Goal: Information Seeking & Learning: Check status

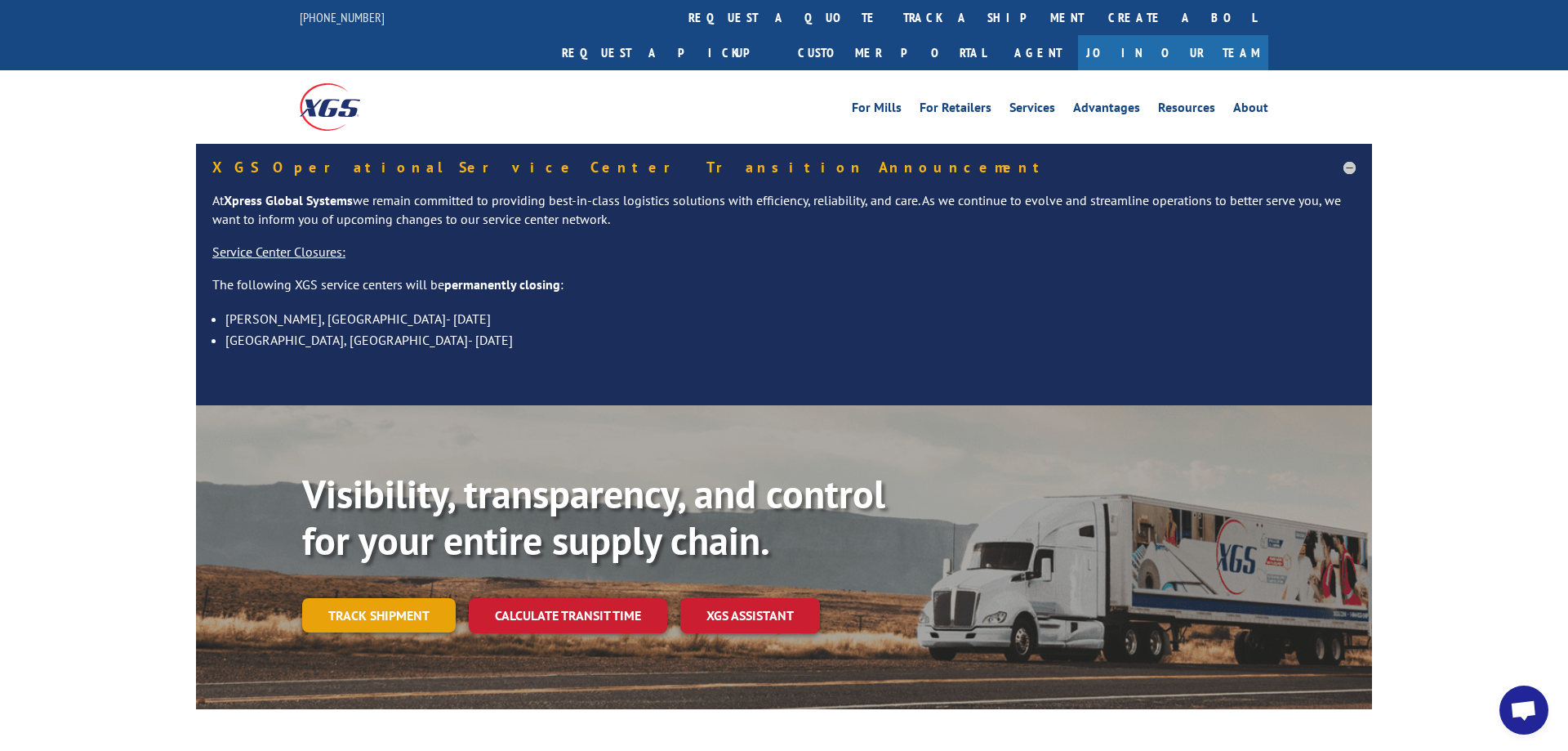
click at [389, 598] on link "Track shipment" at bounding box center [379, 615] width 154 height 34
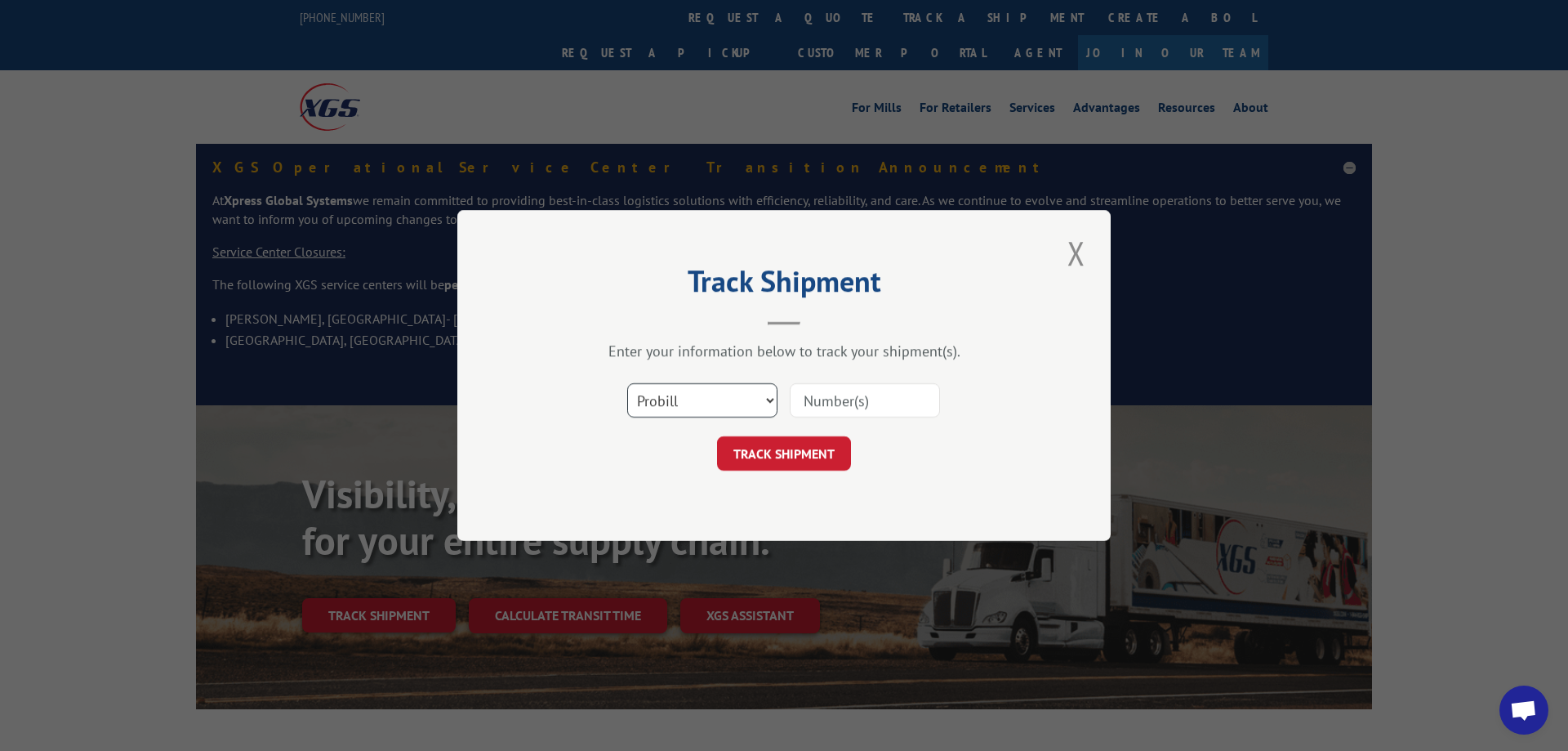
click at [627, 383] on select "Select category... Probill BOL PO" at bounding box center [702, 400] width 150 height 34
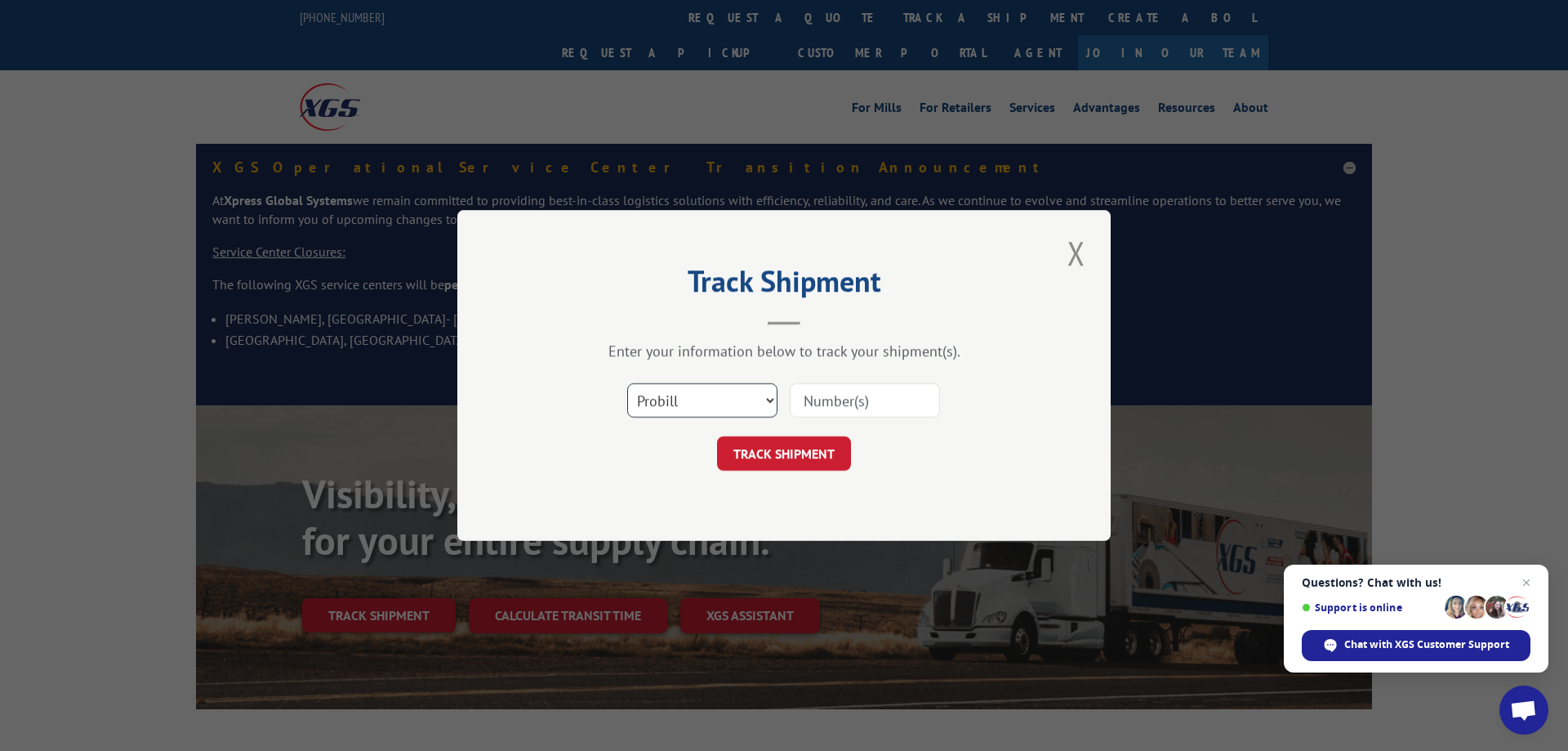
select select "bol"
click option "BOL" at bounding box center [0, 0] width 0 height 0
click at [871, 406] on input at bounding box center [865, 400] width 150 height 34
type input "1"
type input "185847"
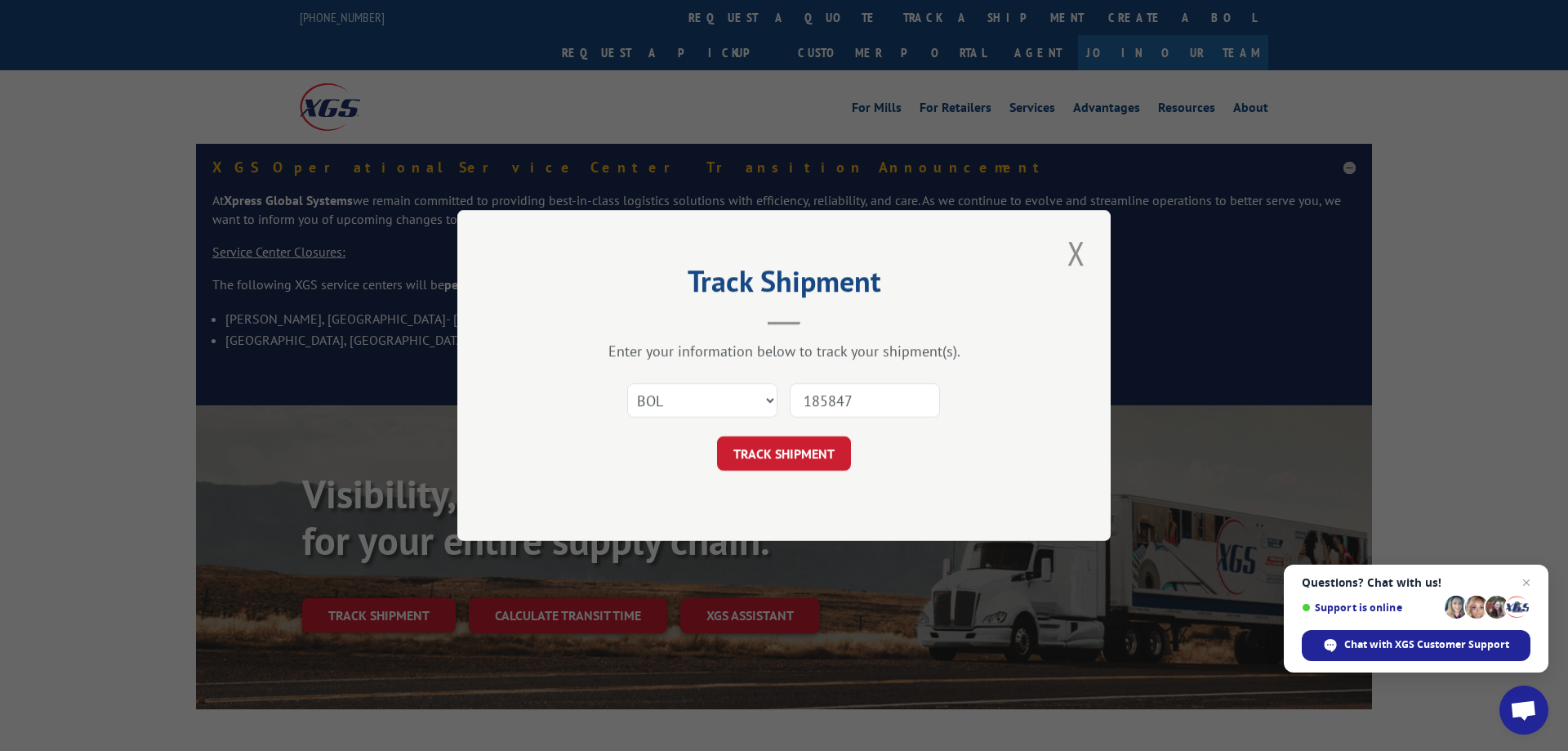
click button "TRACK SHIPMENT" at bounding box center [784, 453] width 134 height 34
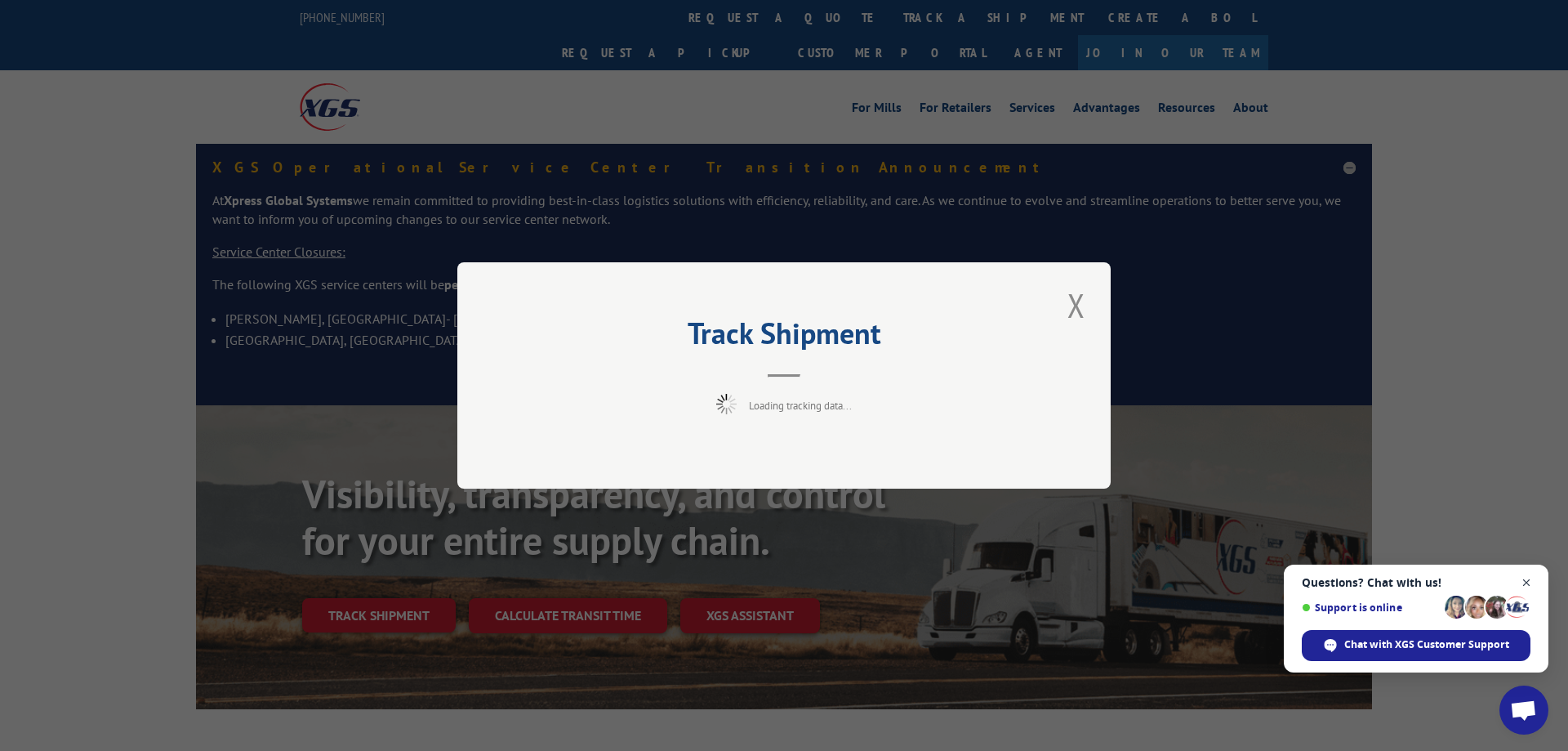
click at [1529, 587] on span "Open chat" at bounding box center [1527, 583] width 20 height 20
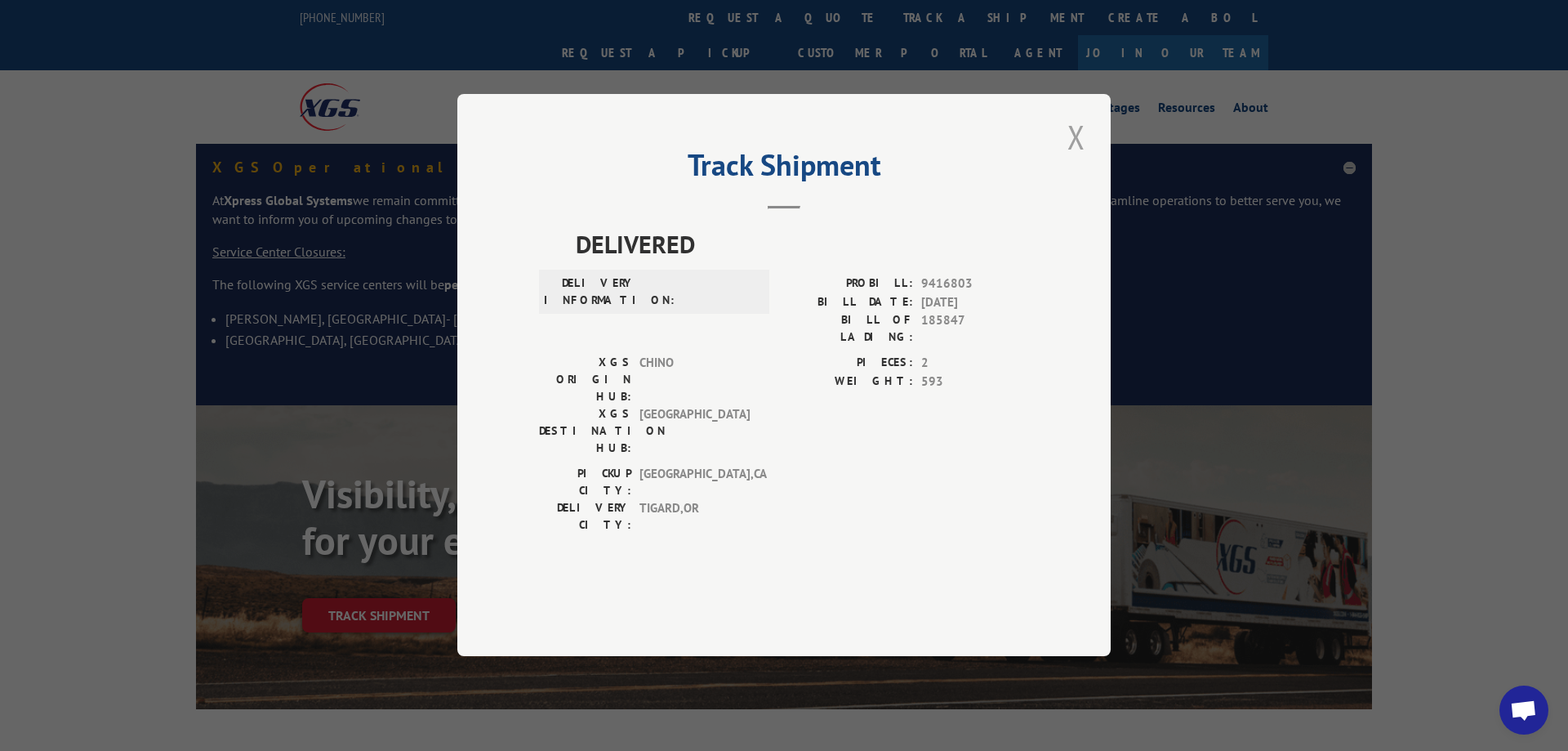
click at [1077, 159] on button "Close modal" at bounding box center [1077, 136] width 28 height 45
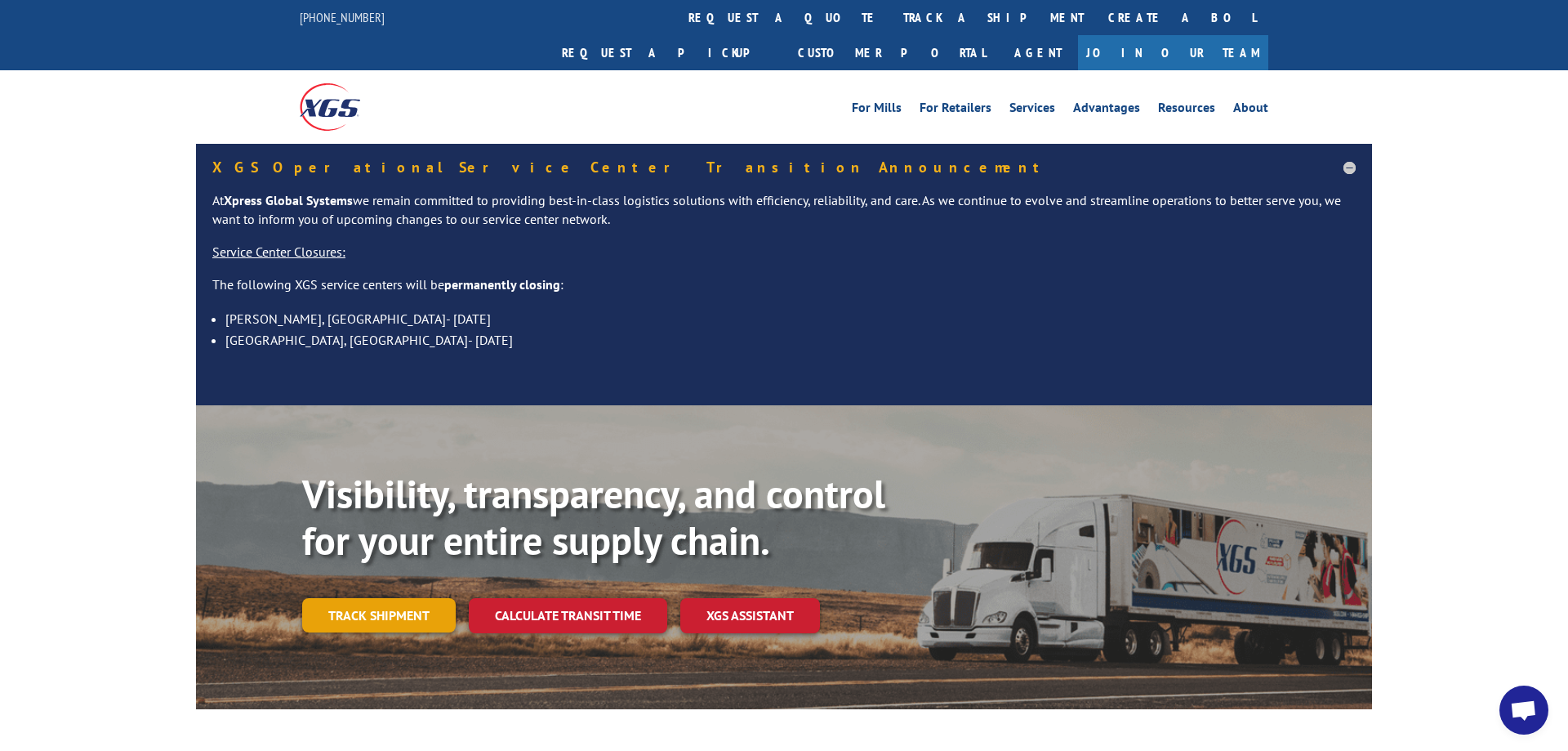
click at [408, 598] on link "Track shipment" at bounding box center [379, 615] width 154 height 34
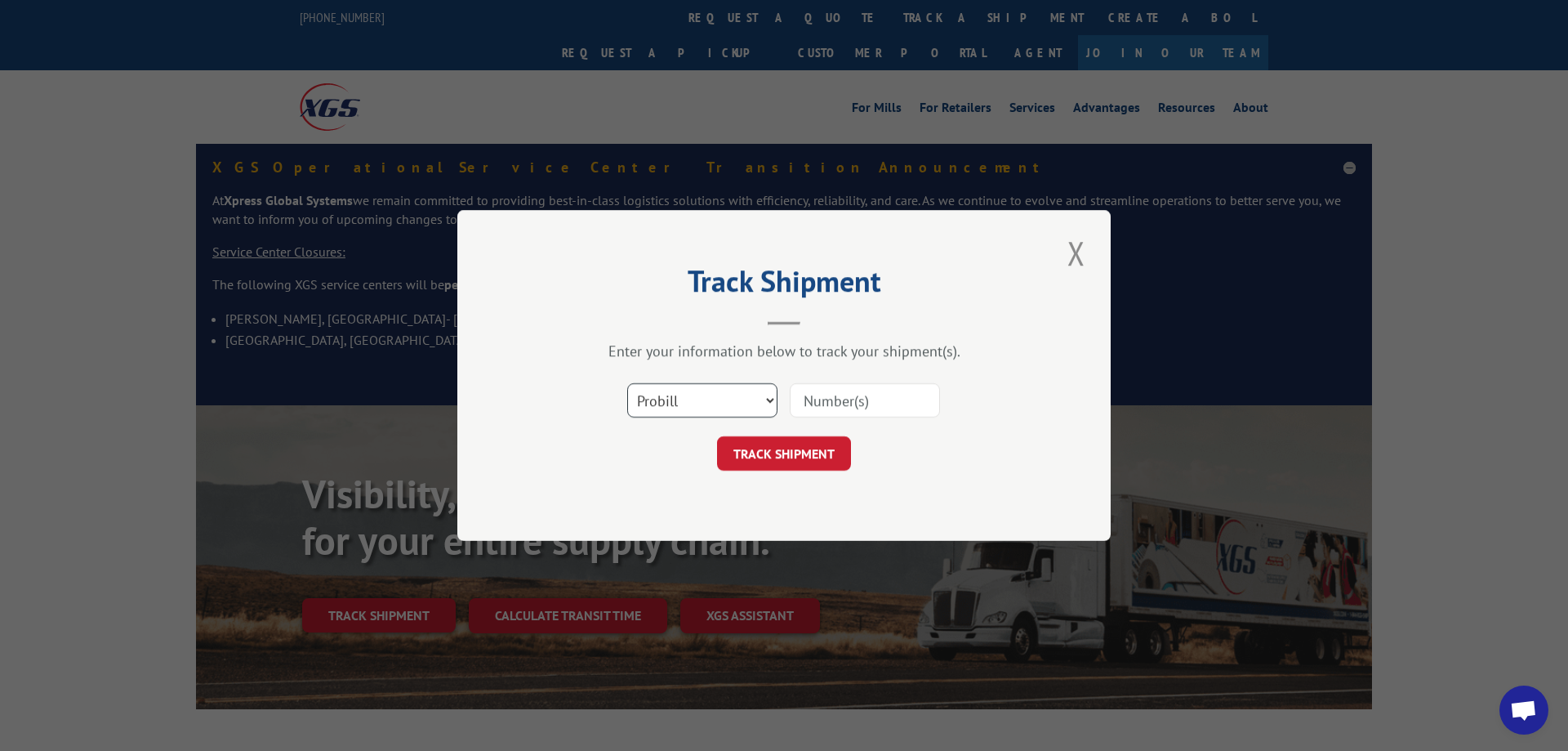
click at [627, 383] on select "Select category... Probill BOL PO" at bounding box center [702, 400] width 150 height 34
select select "bol"
click option "BOL" at bounding box center [0, 0] width 0 height 0
click at [842, 393] on input at bounding box center [865, 400] width 150 height 34
type input "644164"
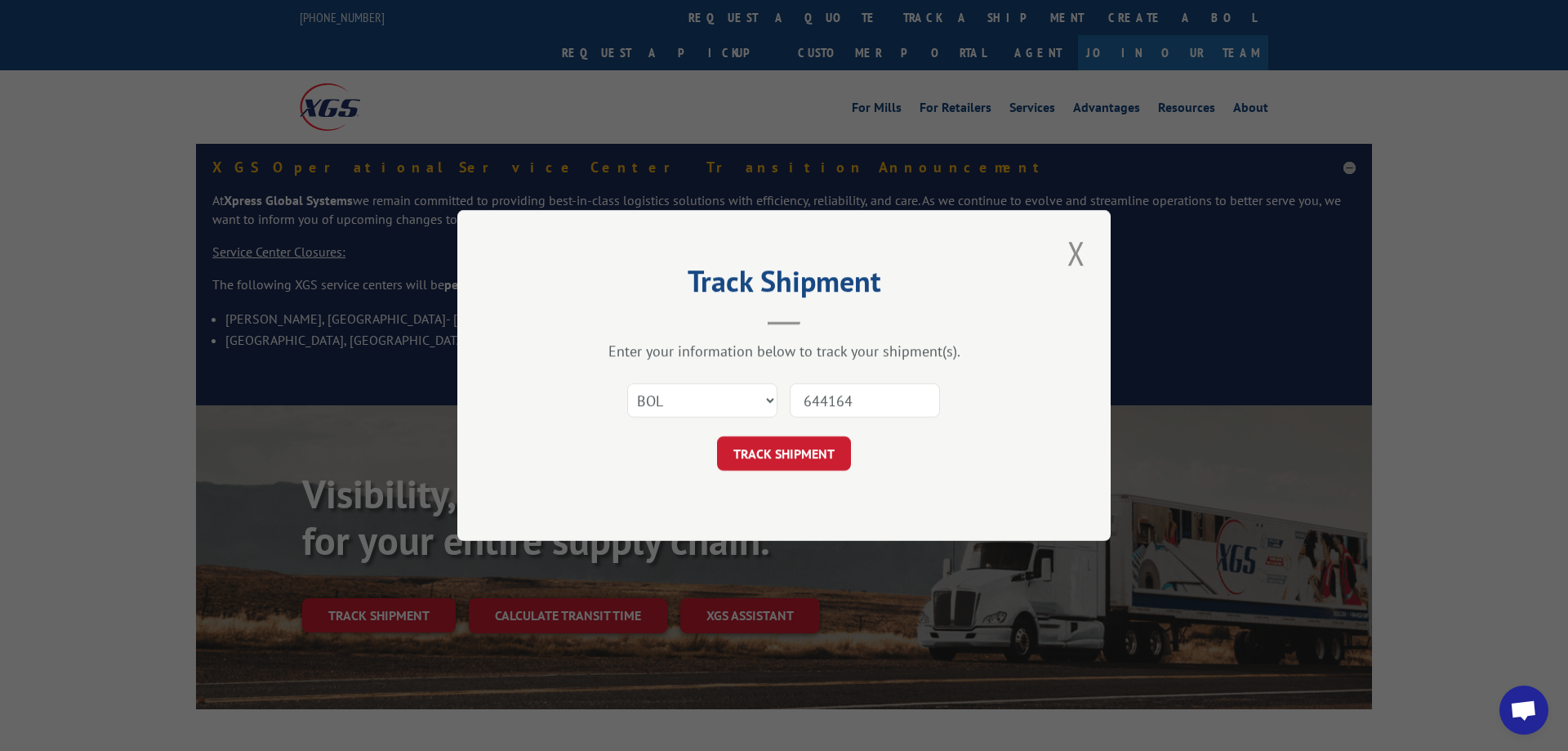
click button "TRACK SHIPMENT" at bounding box center [784, 453] width 134 height 34
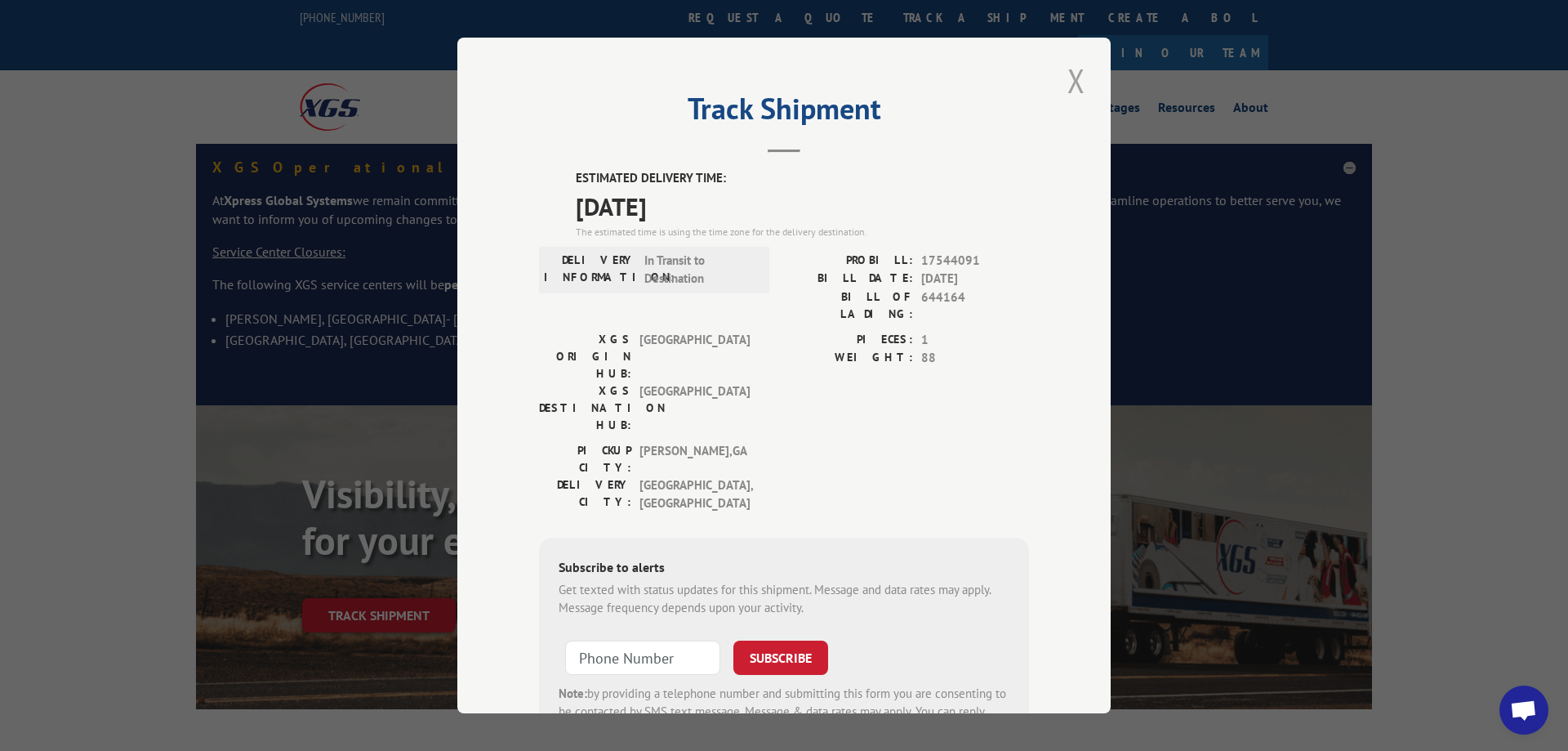
click at [1069, 79] on button "Close modal" at bounding box center [1077, 81] width 28 height 45
